Goal: Task Accomplishment & Management: Use online tool/utility

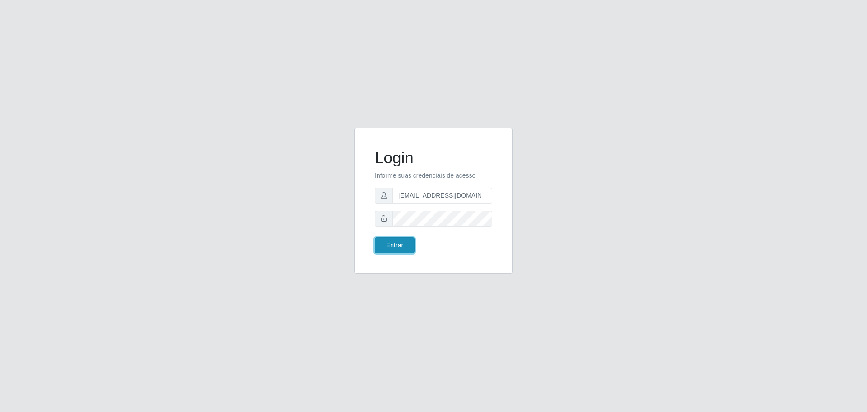
click at [395, 243] on button "Entrar" at bounding box center [395, 245] width 40 height 16
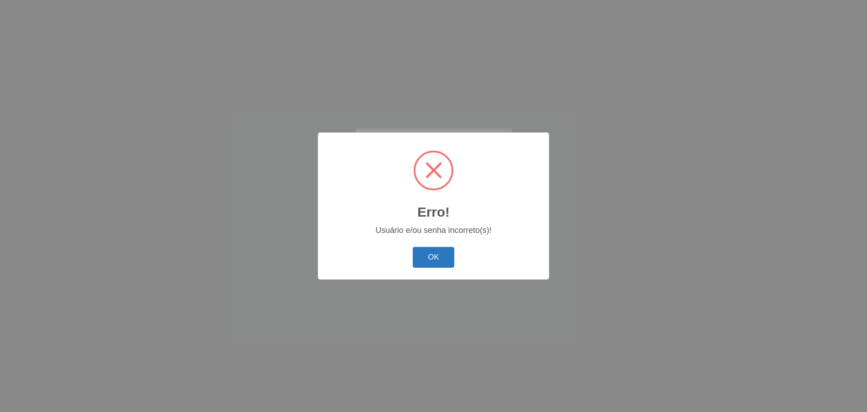
click at [446, 255] on button "OK" at bounding box center [434, 257] width 42 height 21
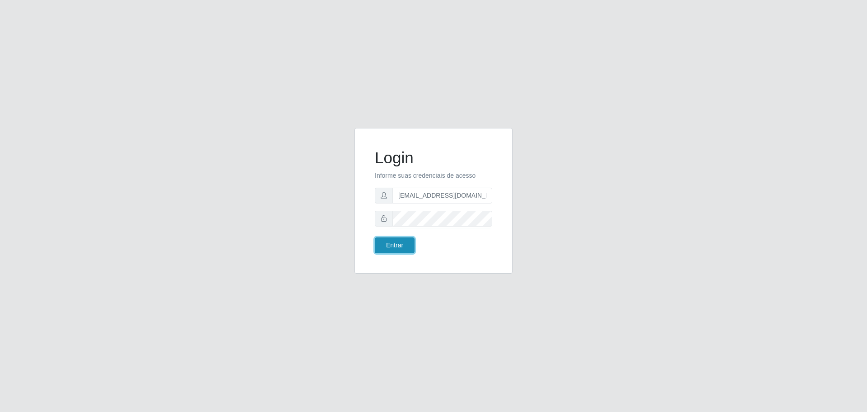
click at [379, 246] on button "Entrar" at bounding box center [395, 245] width 40 height 16
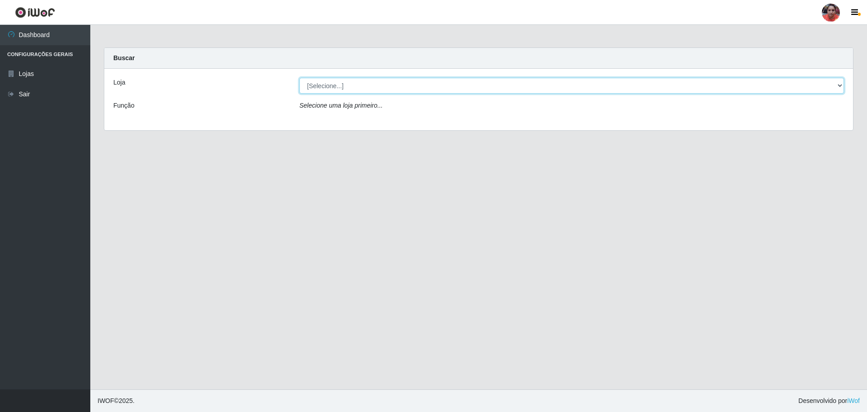
click at [839, 86] on select "[Selecione...] Mar Vermelho - Loja 05" at bounding box center [572, 86] width 545 height 16
select select "252"
click at [300, 78] on select "[Selecione...] Mar Vermelho - Loja 05" at bounding box center [572, 86] width 545 height 16
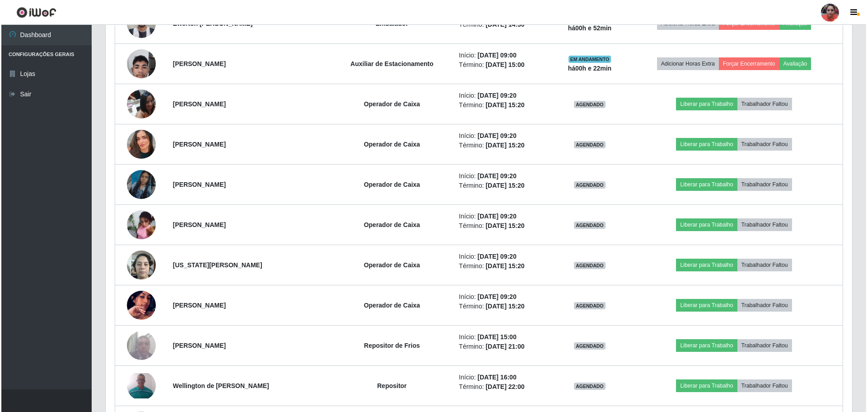
scroll to position [1450, 0]
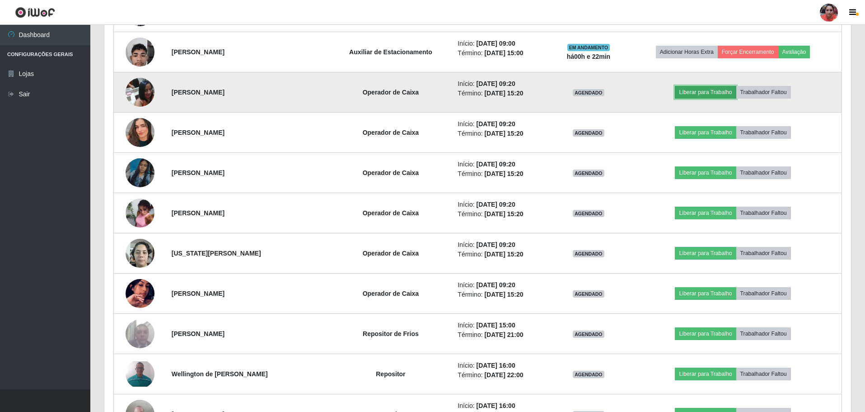
click at [691, 95] on button "Liberar para Trabalho" at bounding box center [705, 92] width 61 height 13
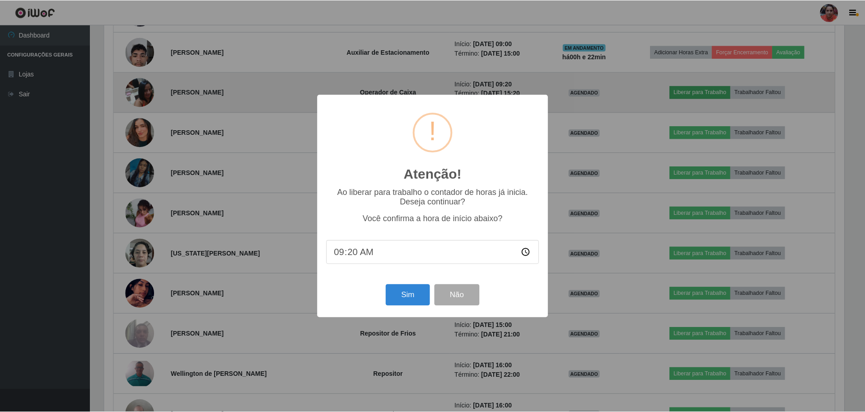
scroll to position [187, 742]
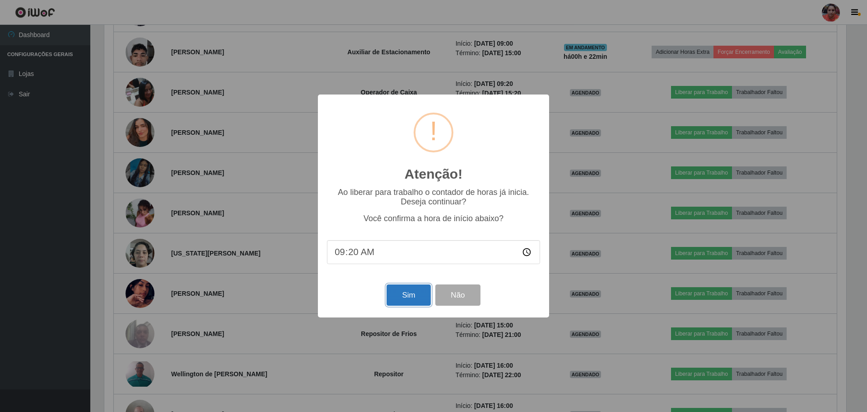
click at [401, 301] on button "Sim" at bounding box center [409, 294] width 44 height 21
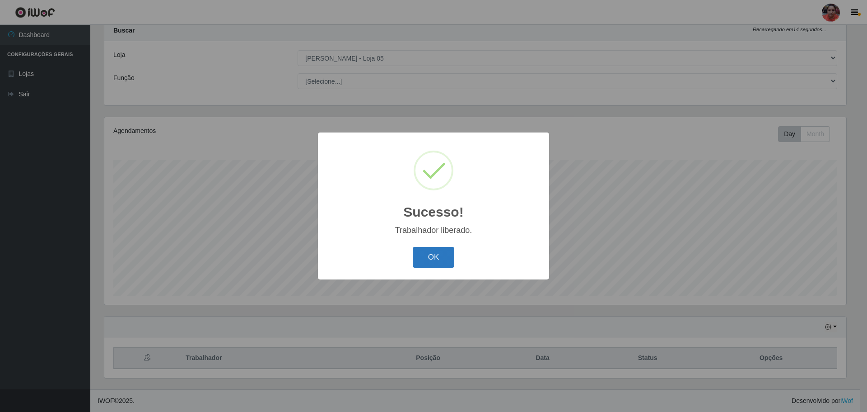
drag, startPoint x: 449, startPoint y: 253, endPoint x: 734, endPoint y: 117, distance: 315.0
click at [449, 253] on button "OK" at bounding box center [434, 257] width 42 height 21
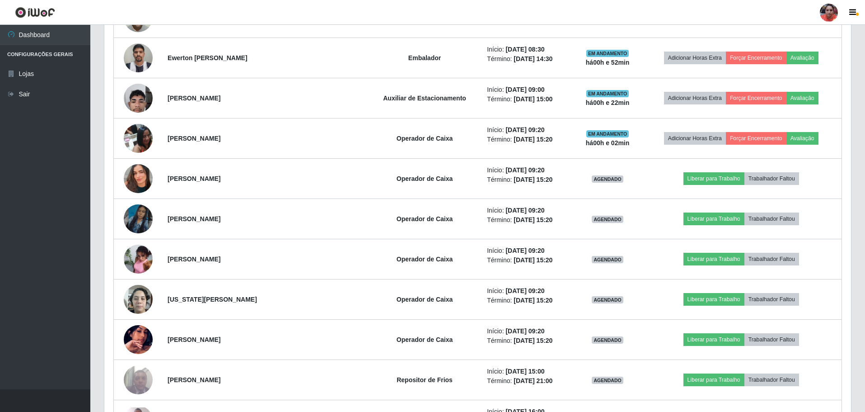
scroll to position [1421, 0]
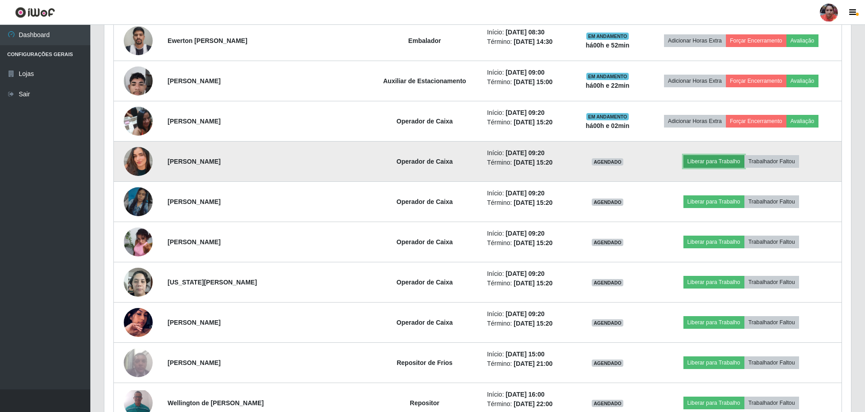
click at [724, 159] on button "Liberar para Trabalho" at bounding box center [714, 161] width 61 height 13
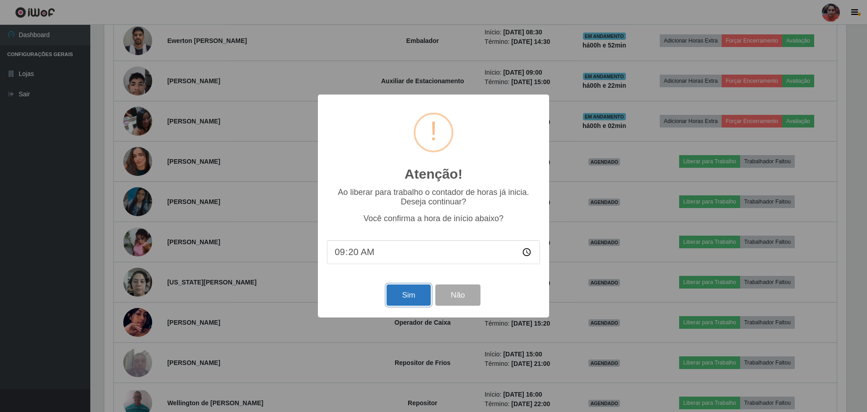
click at [412, 291] on button "Sim" at bounding box center [409, 294] width 44 height 21
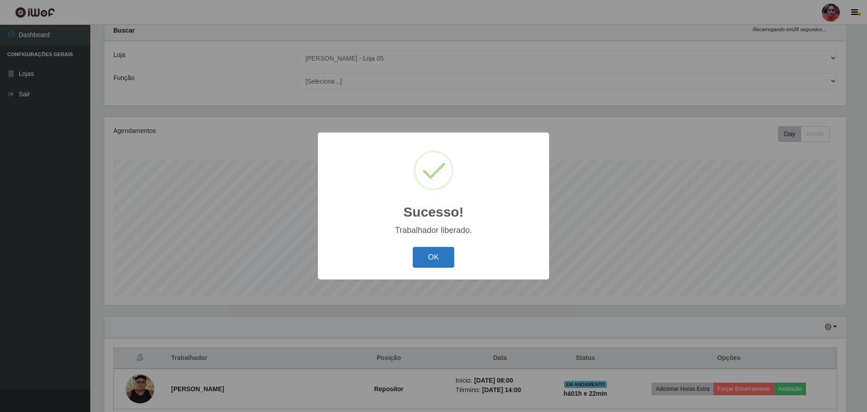
click at [444, 254] on button "OK" at bounding box center [434, 257] width 42 height 21
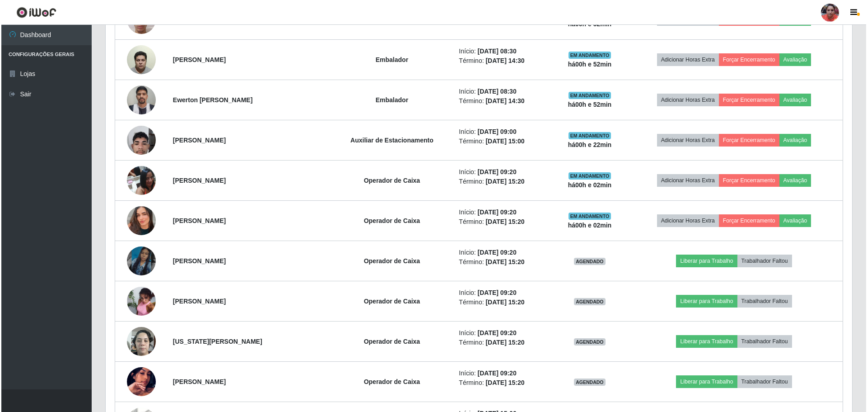
scroll to position [1365, 0]
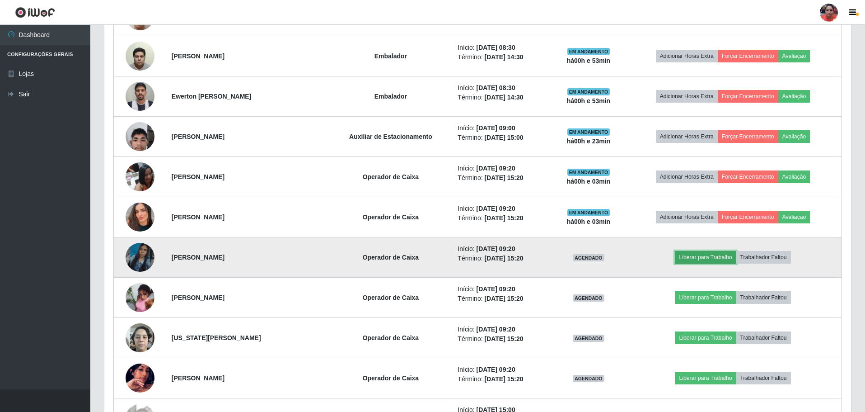
click at [712, 259] on button "Liberar para Trabalho" at bounding box center [705, 257] width 61 height 13
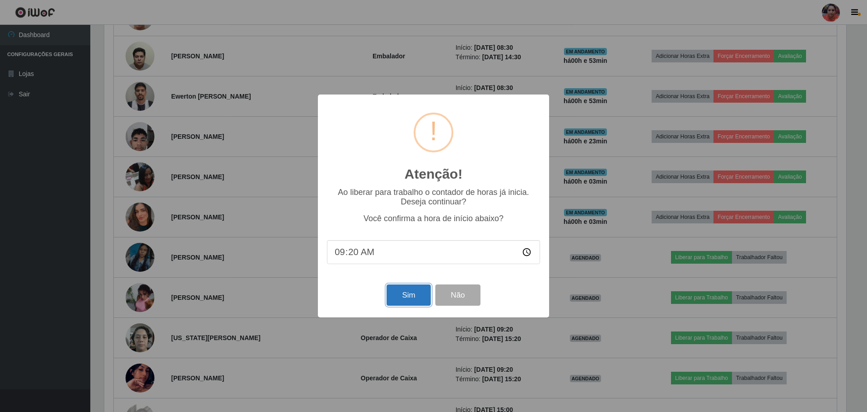
click at [423, 303] on button "Sim" at bounding box center [409, 294] width 44 height 21
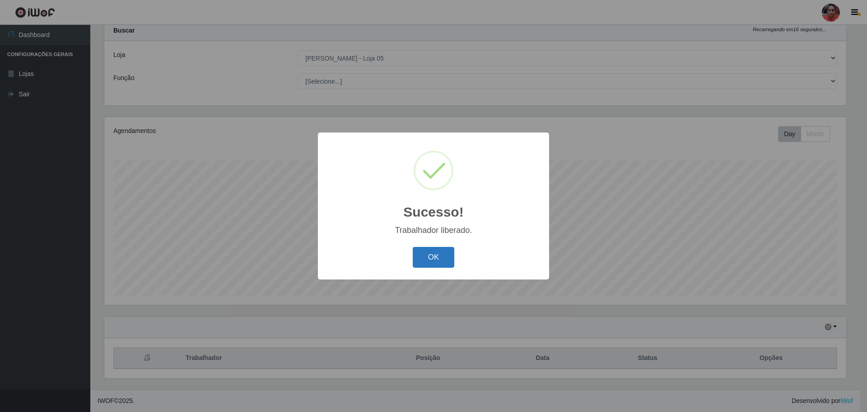
click at [425, 263] on button "OK" at bounding box center [434, 257] width 42 height 21
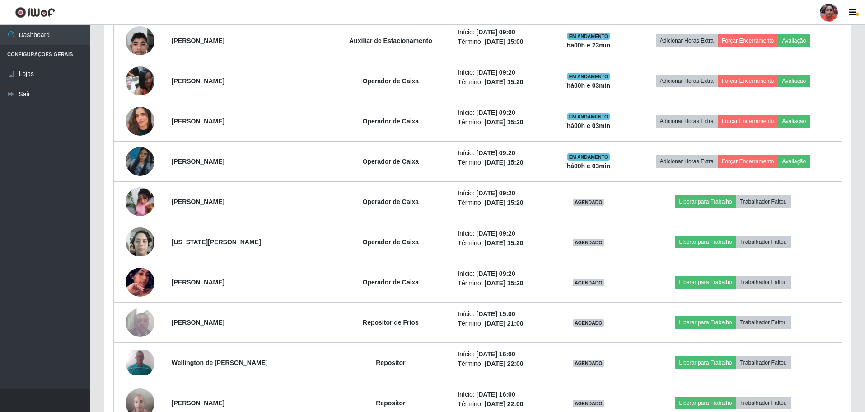
scroll to position [0, 0]
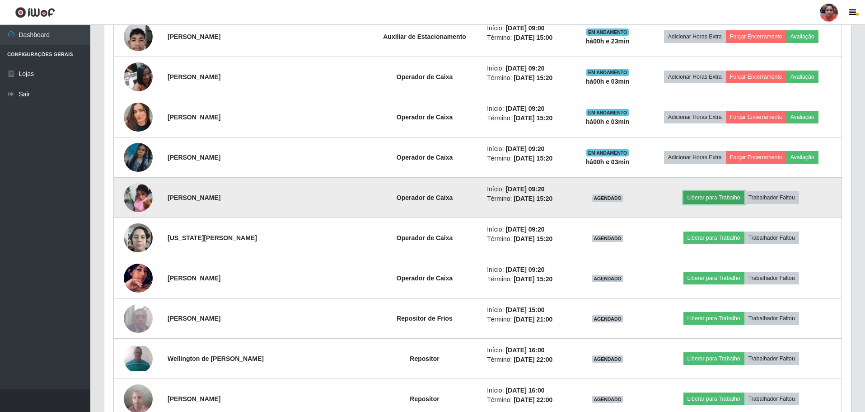
click at [698, 195] on button "Liberar para Trabalho" at bounding box center [714, 197] width 61 height 13
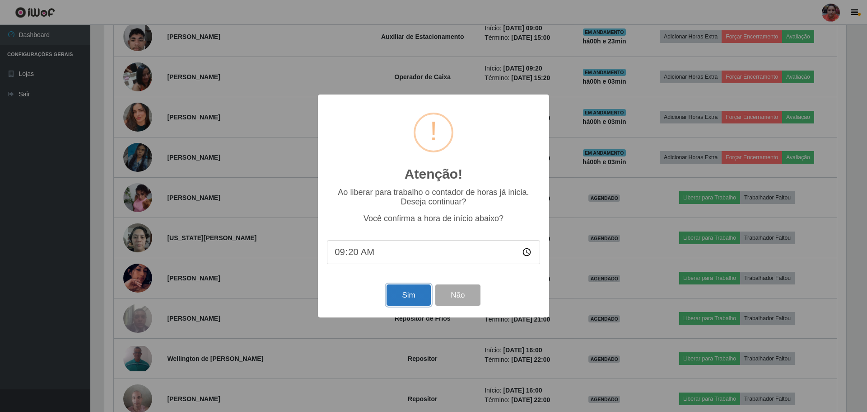
click at [417, 290] on button "Sim" at bounding box center [409, 294] width 44 height 21
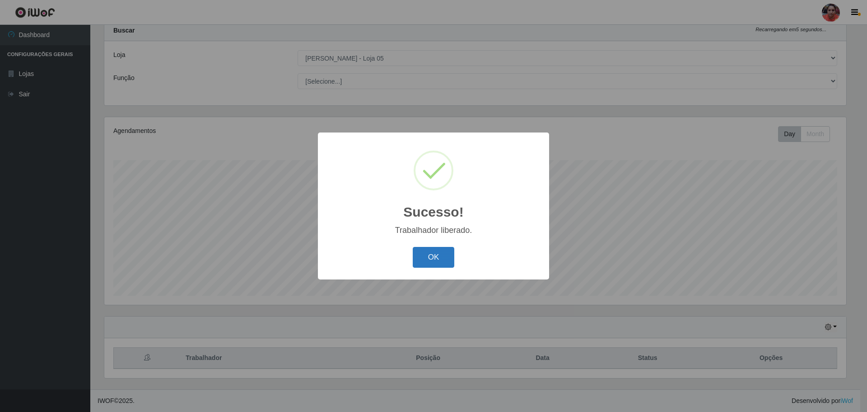
click at [445, 254] on button "OK" at bounding box center [434, 257] width 42 height 21
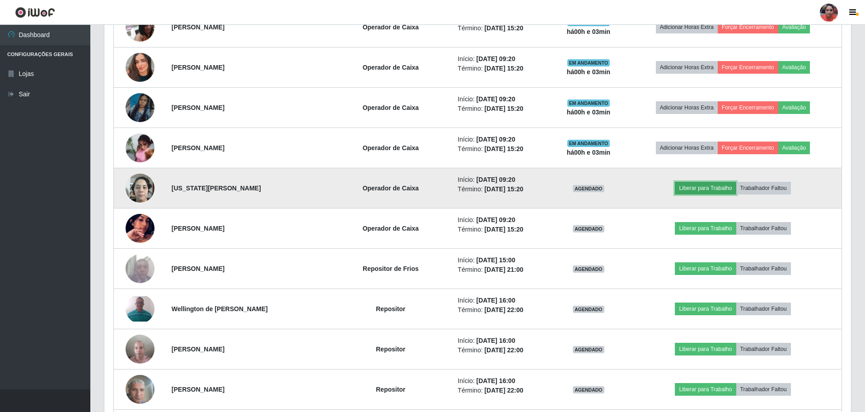
click at [693, 187] on button "Liberar para Trabalho" at bounding box center [705, 188] width 61 height 13
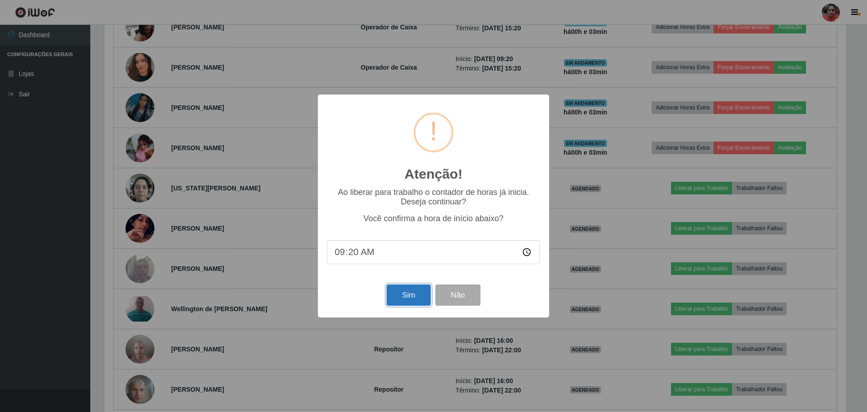
click at [412, 297] on button "Sim" at bounding box center [409, 294] width 44 height 21
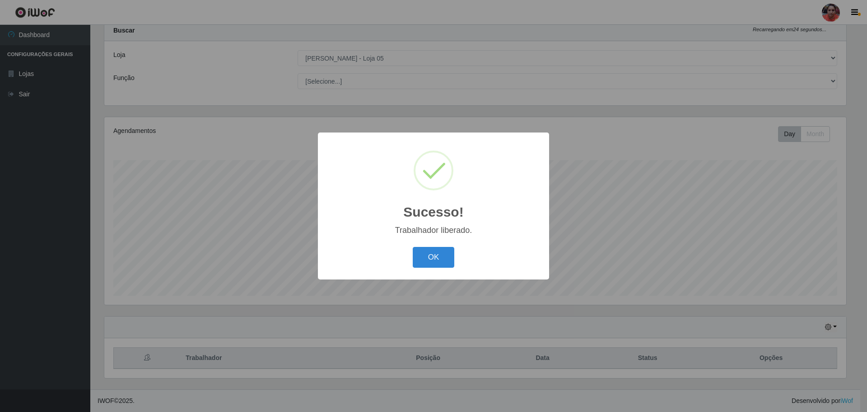
drag, startPoint x: 419, startPoint y: 260, endPoint x: 801, endPoint y: 119, distance: 407.1
click at [420, 260] on button "OK" at bounding box center [434, 257] width 42 height 21
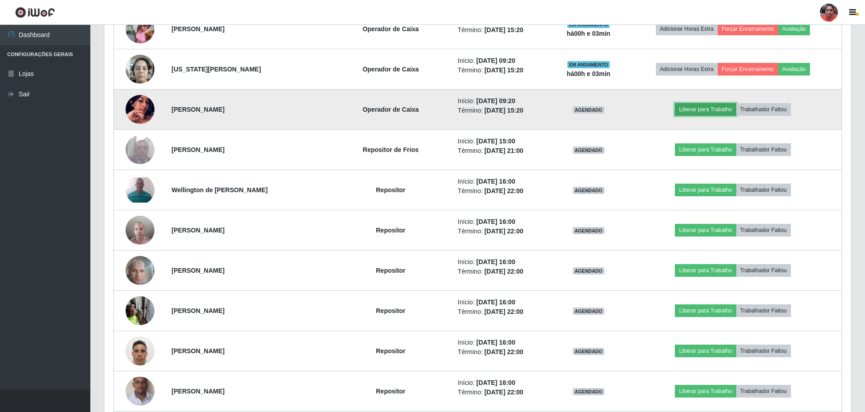
click at [689, 107] on button "Liberar para Trabalho" at bounding box center [705, 109] width 61 height 13
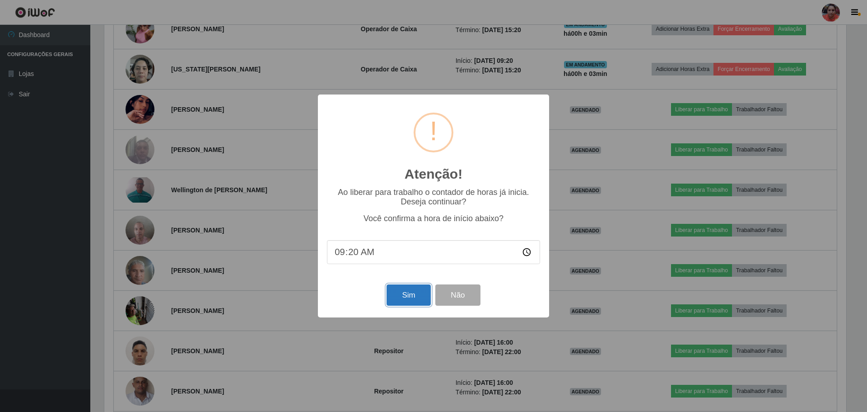
click at [427, 298] on button "Sim" at bounding box center [409, 294] width 44 height 21
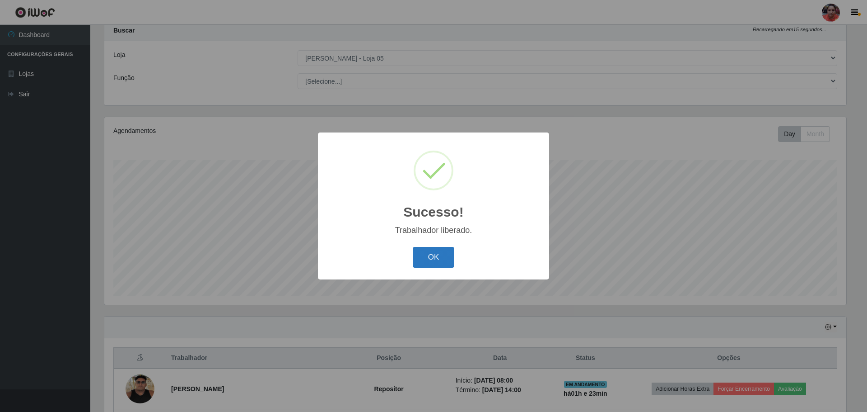
click at [419, 255] on button "OK" at bounding box center [434, 257] width 42 height 21
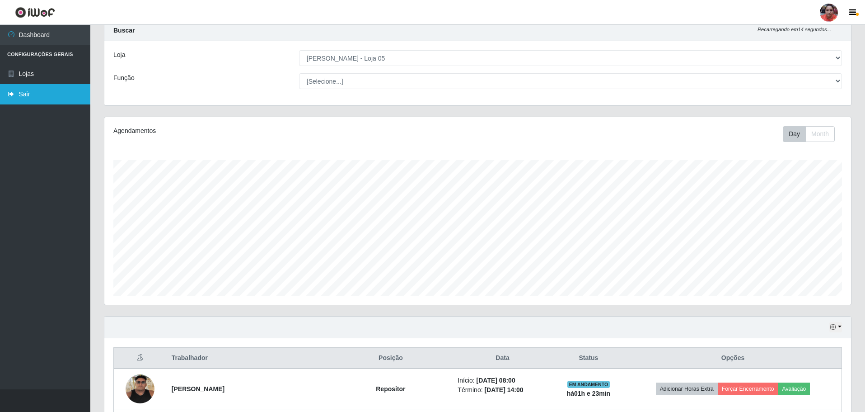
click at [55, 97] on link "Sair" at bounding box center [45, 94] width 90 height 20
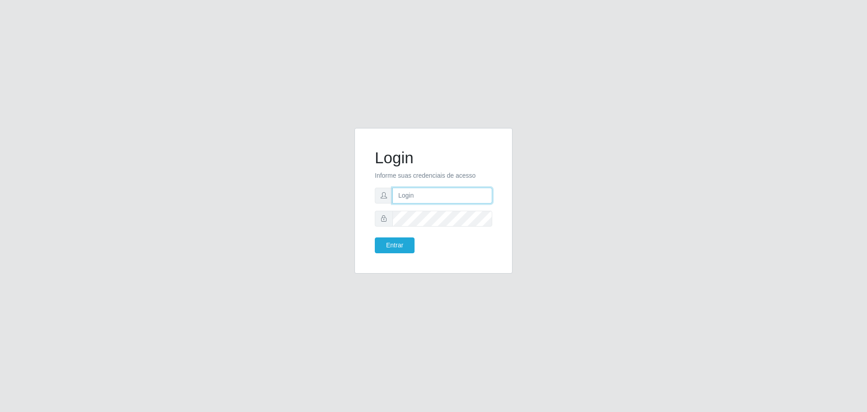
type input "[EMAIL_ADDRESS][DOMAIN_NAME]"
